Goal: Transaction & Acquisition: Purchase product/service

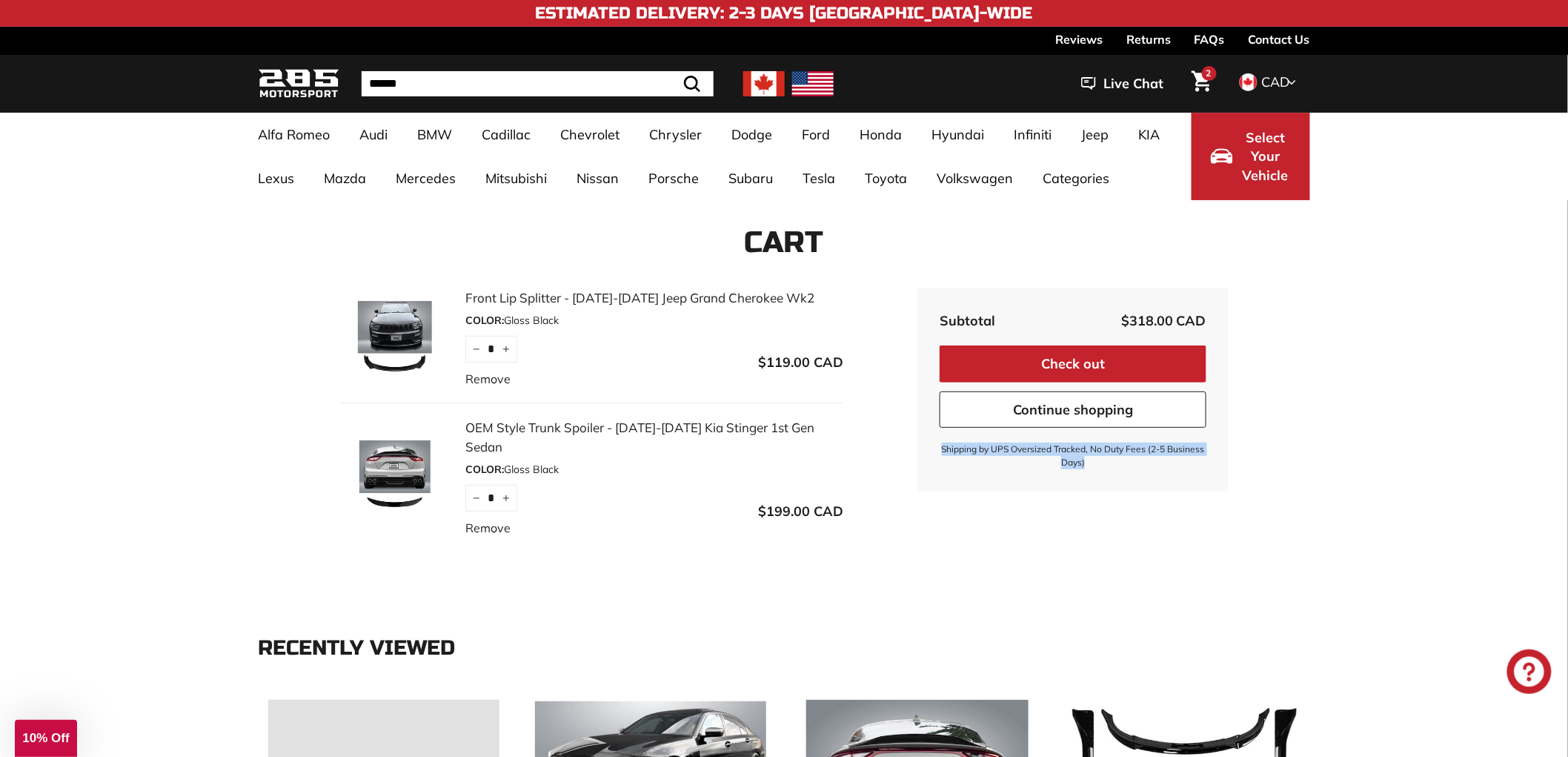
click at [553, 293] on link "Front Lip Splitter - [DATE]-[DATE] Jeep Grand Cherokee Wk2" at bounding box center [654, 298] width 378 height 20
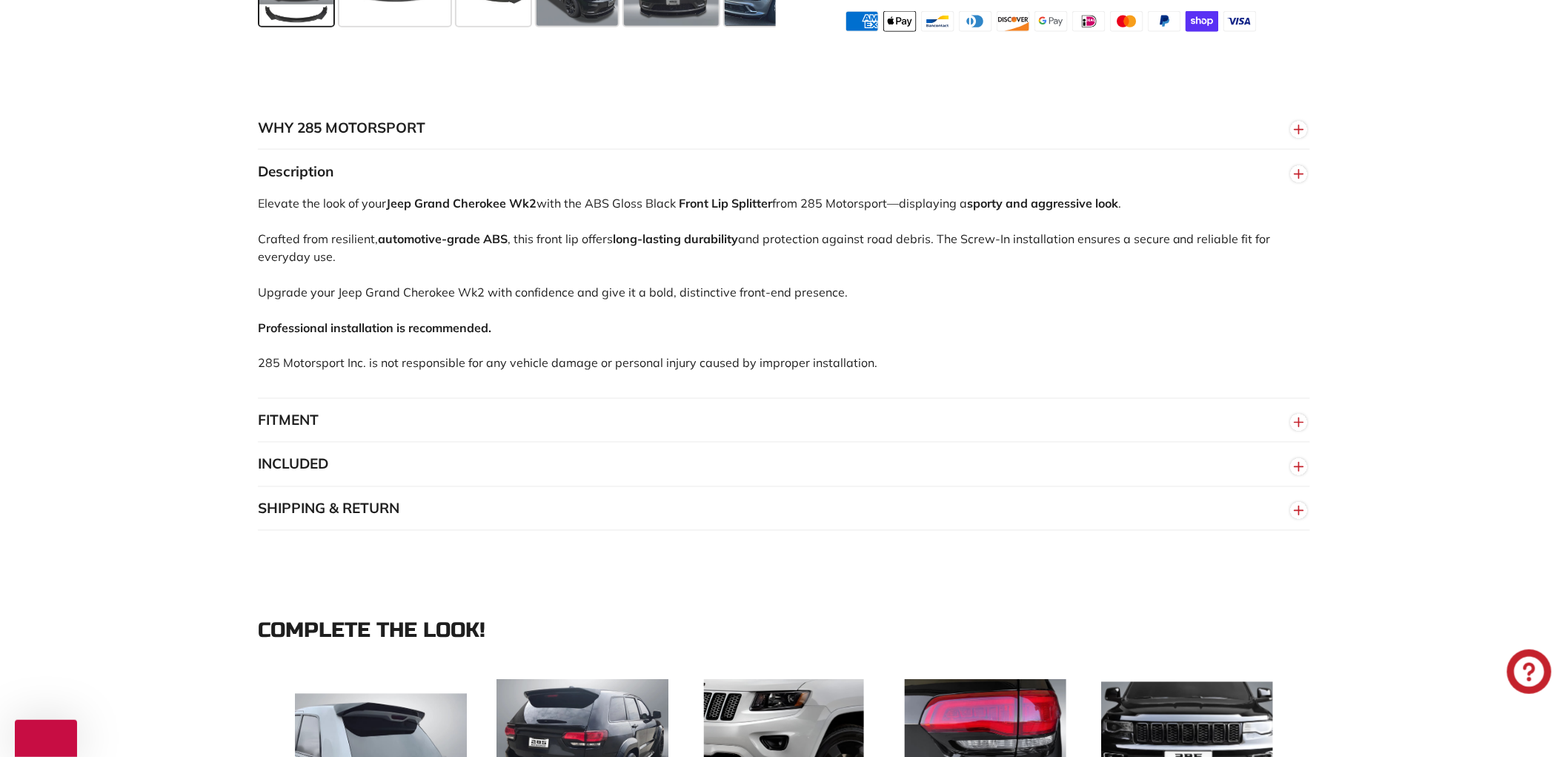
click at [439, 524] on button "SHIPPING & RETURN" at bounding box center [784, 509] width 1053 height 45
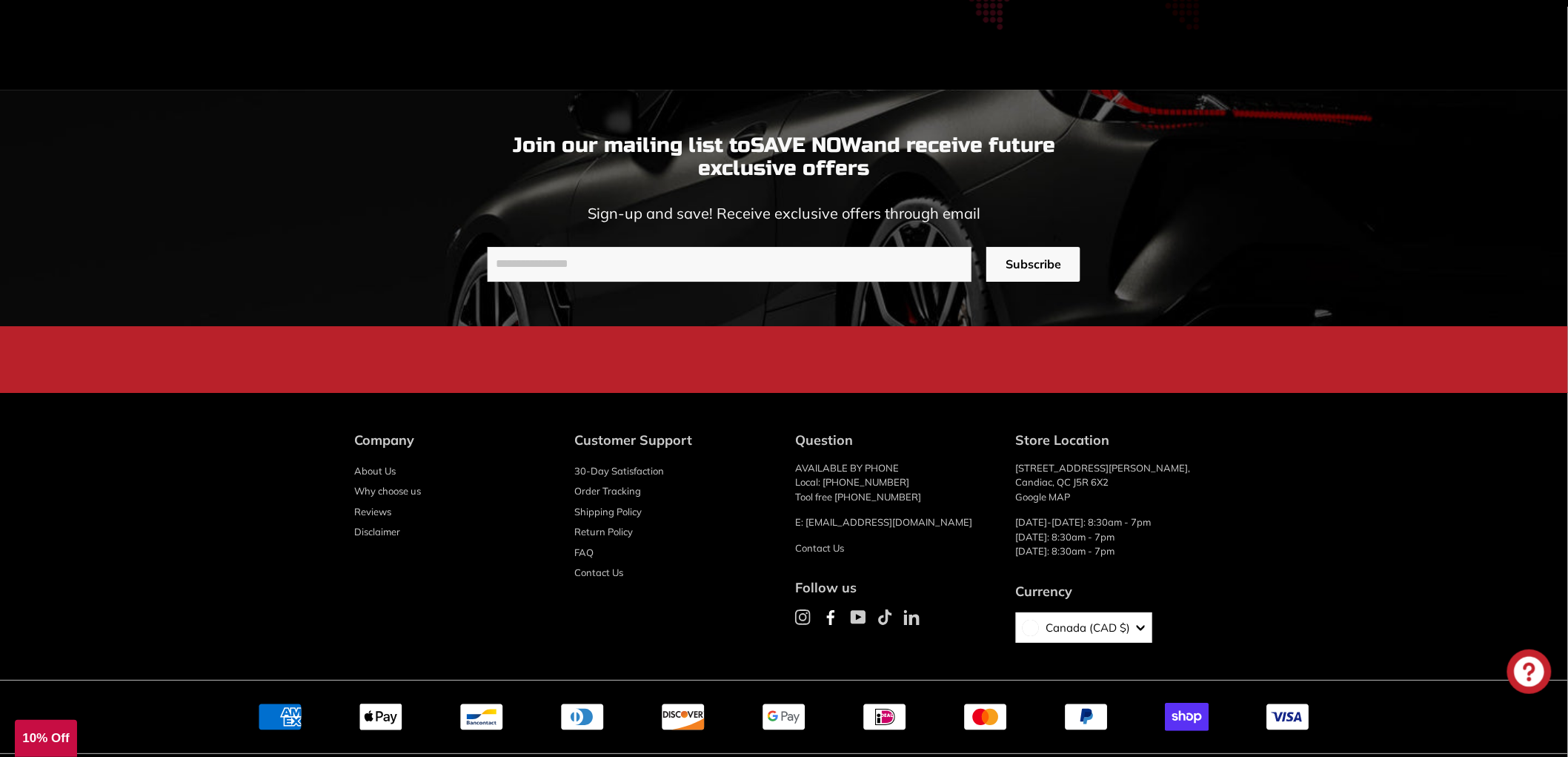
scroll to position [4387, 0]
